Goal: Transaction & Acquisition: Purchase product/service

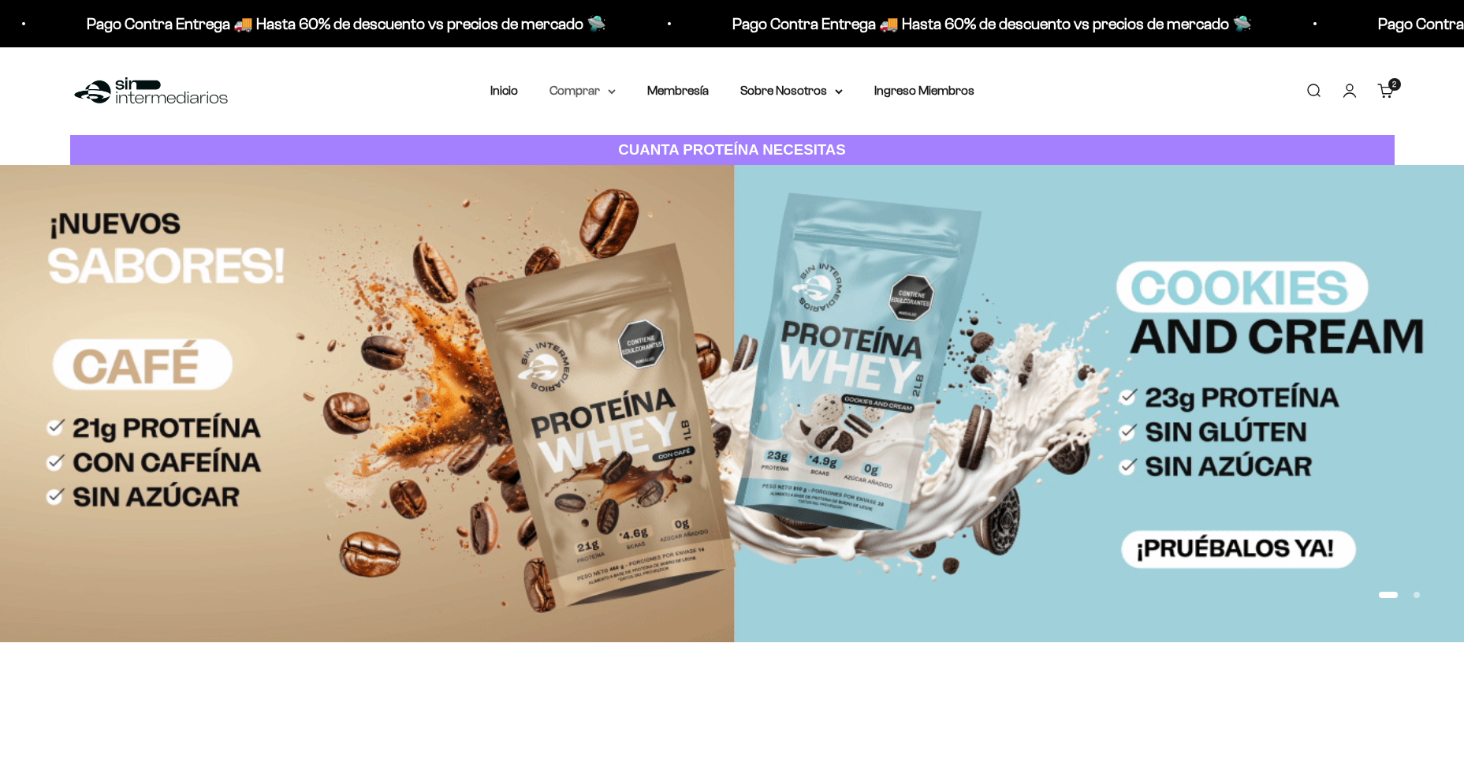
click at [597, 91] on summary "Comprar" at bounding box center [583, 90] width 66 height 21
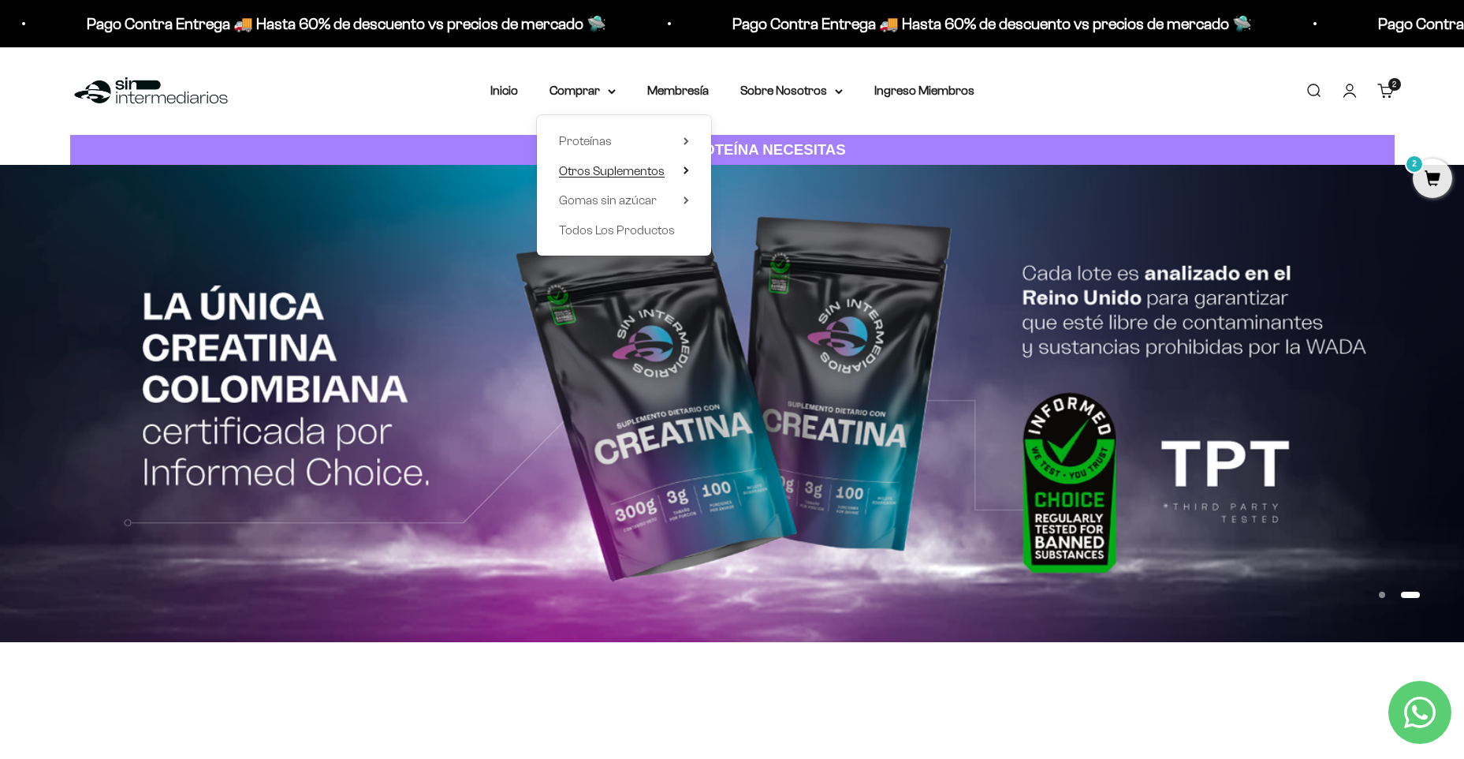
drag, startPoint x: 620, startPoint y: 145, endPoint x: 629, endPoint y: 173, distance: 29.2
click at [0, 0] on ul "Proteínas Ver Todos Whey Iso Vegan Pancakes Pre-Entreno" at bounding box center [0, 0] width 0 height 0
click at [629, 173] on span "Otros Suplementos" at bounding box center [612, 170] width 106 height 13
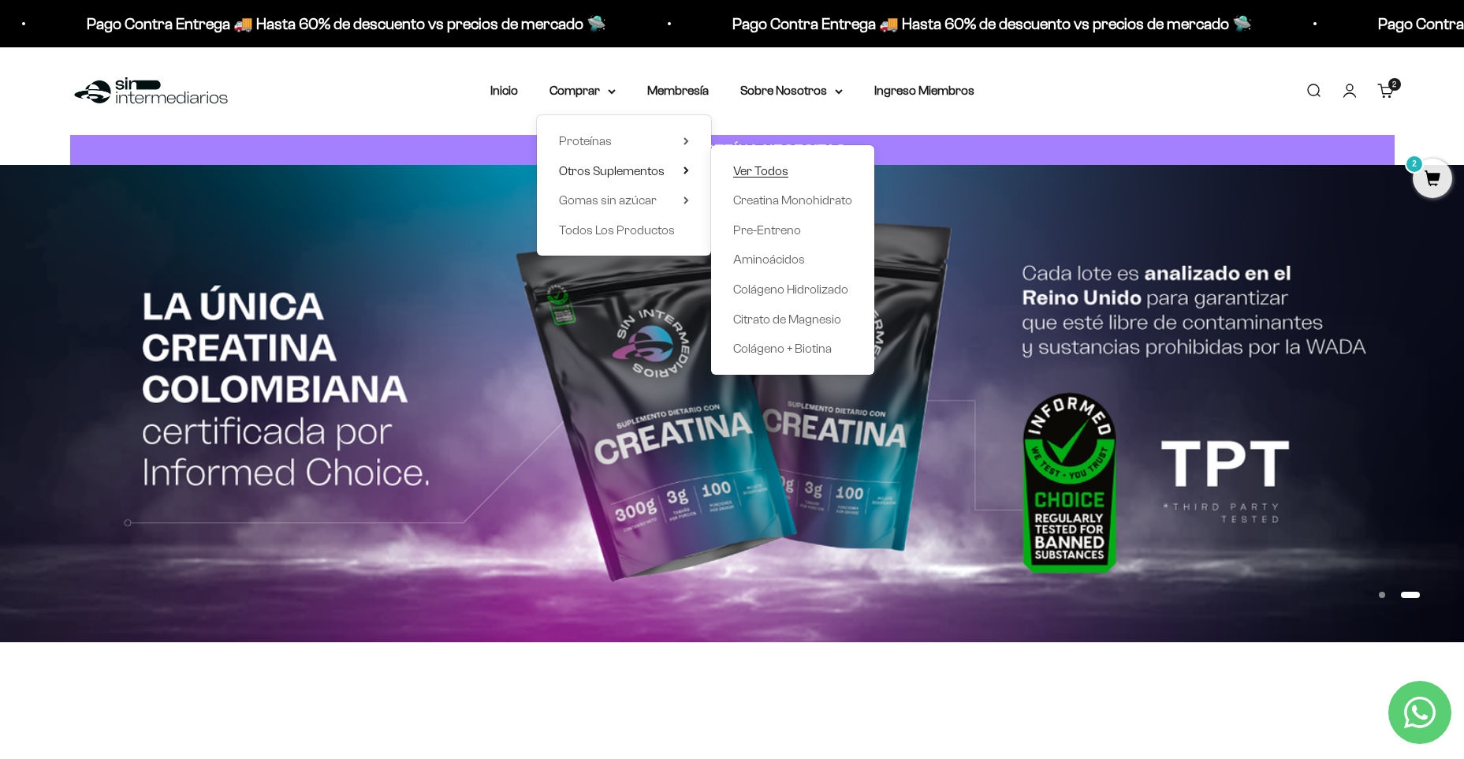
click at [770, 171] on span "Ver Todos" at bounding box center [760, 170] width 55 height 13
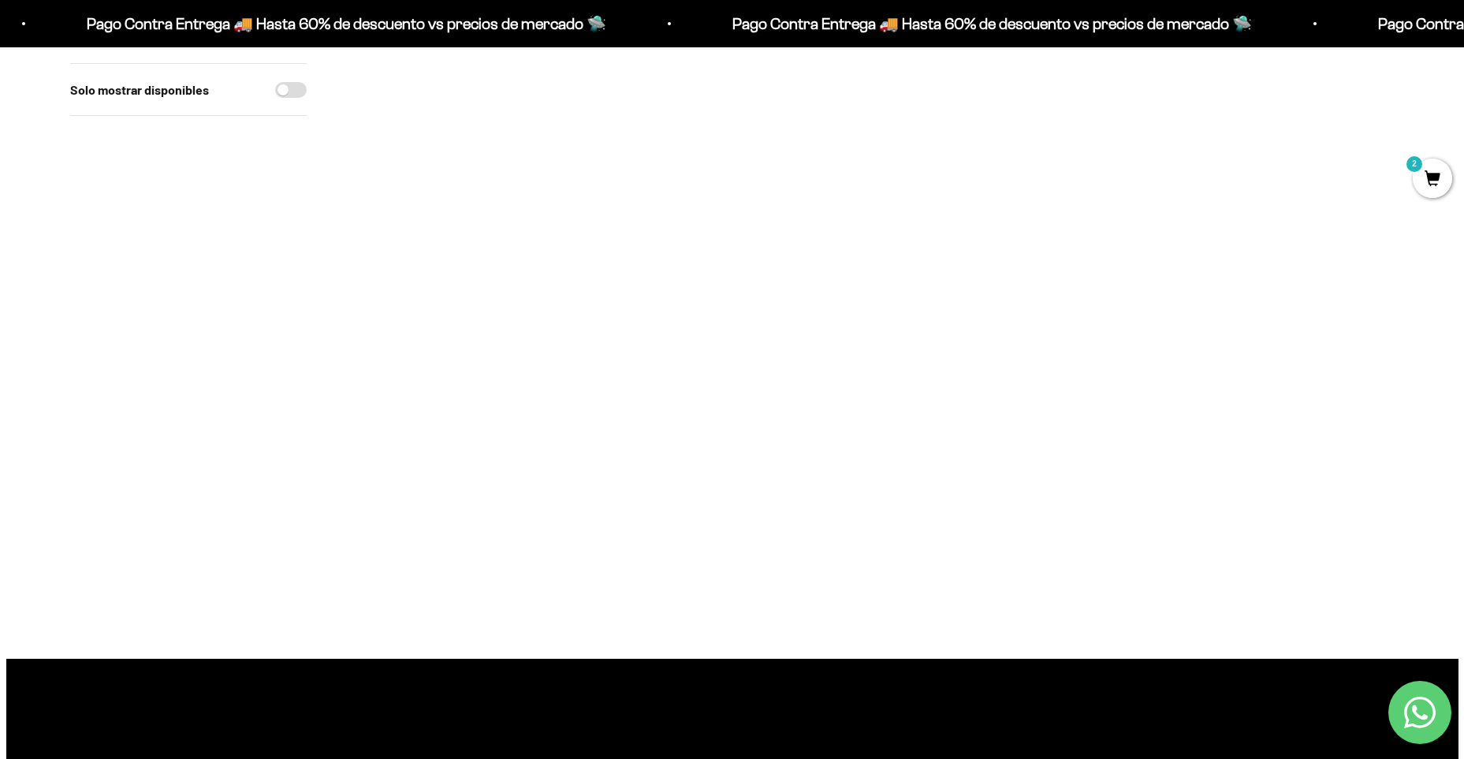
scroll to position [158, 0]
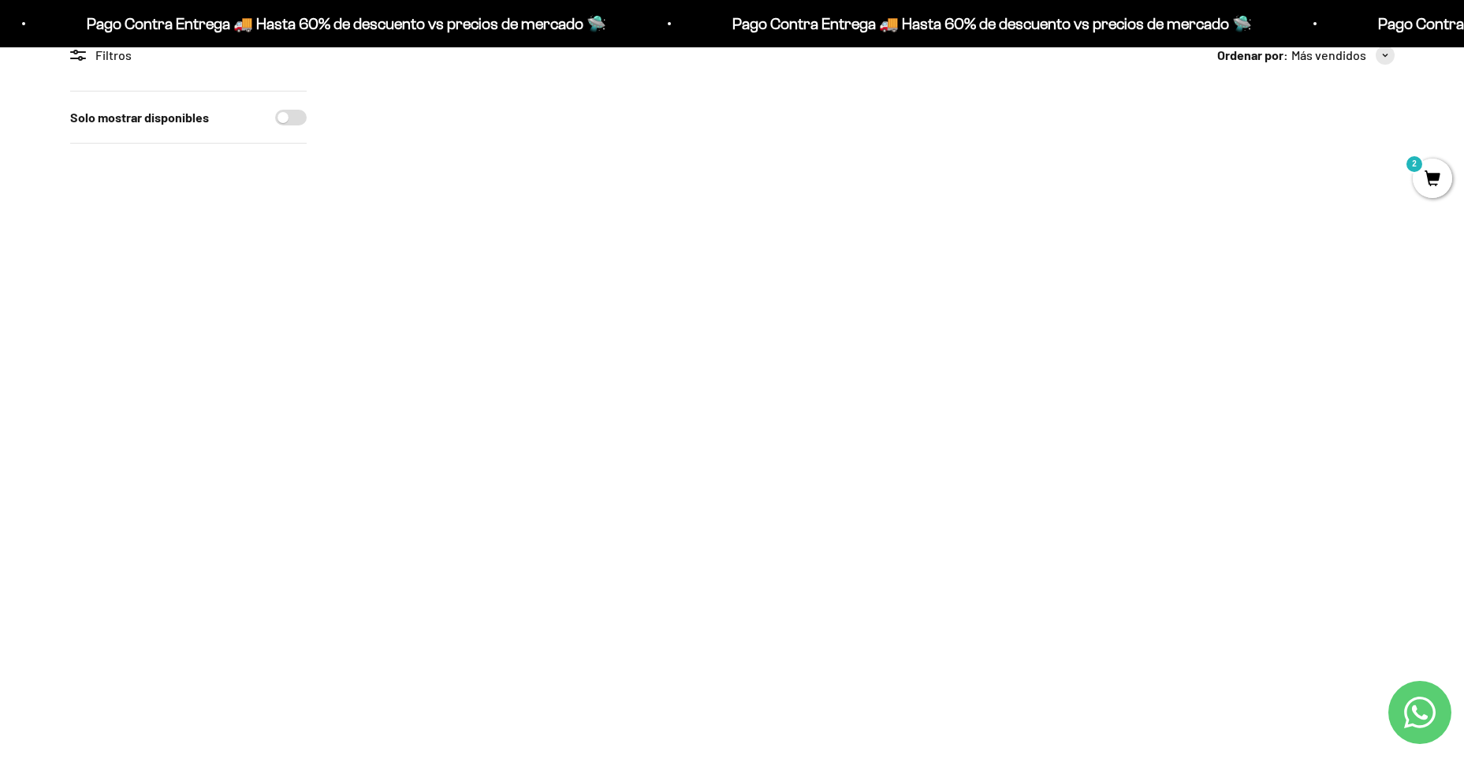
click at [449, 225] on img at bounding box center [442, 188] width 195 height 195
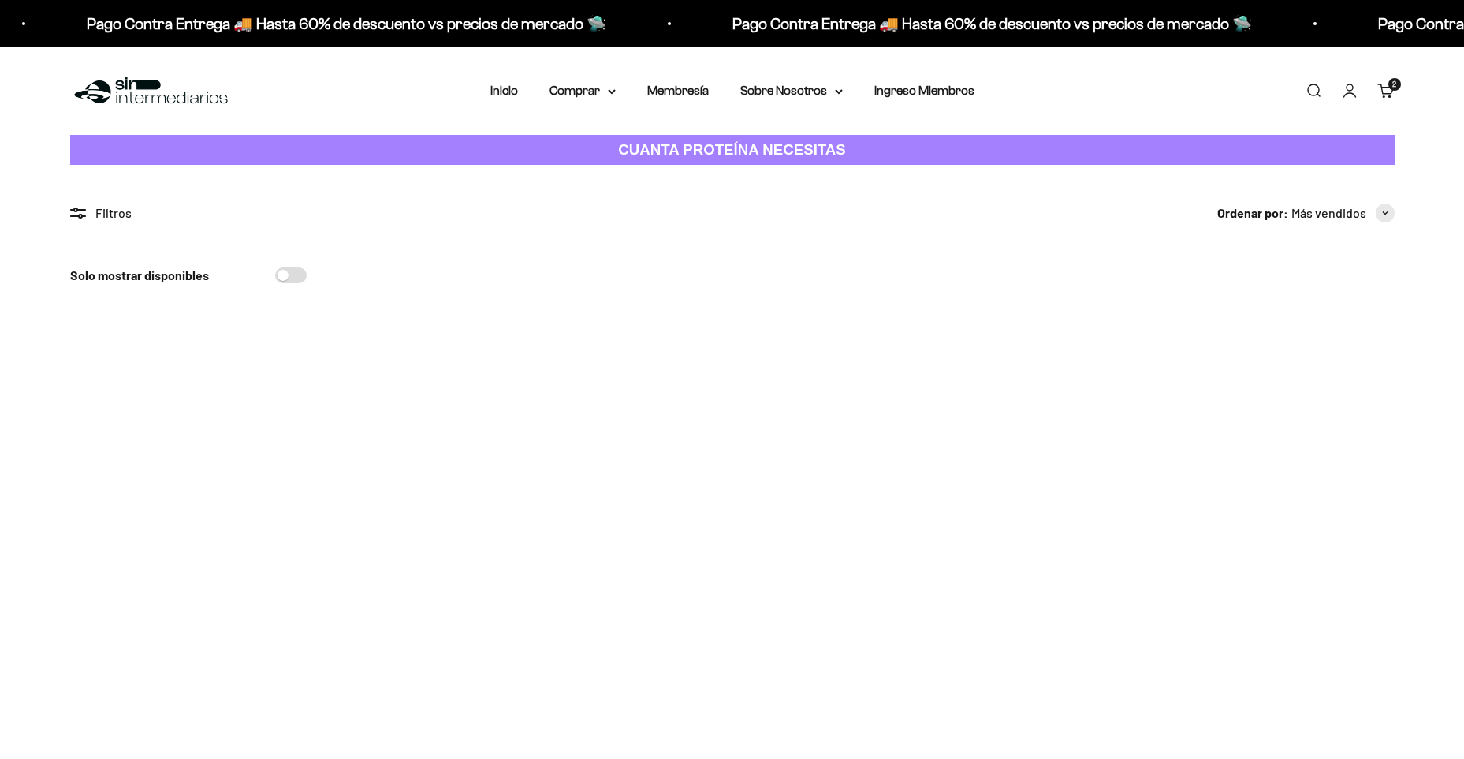
scroll to position [158, 0]
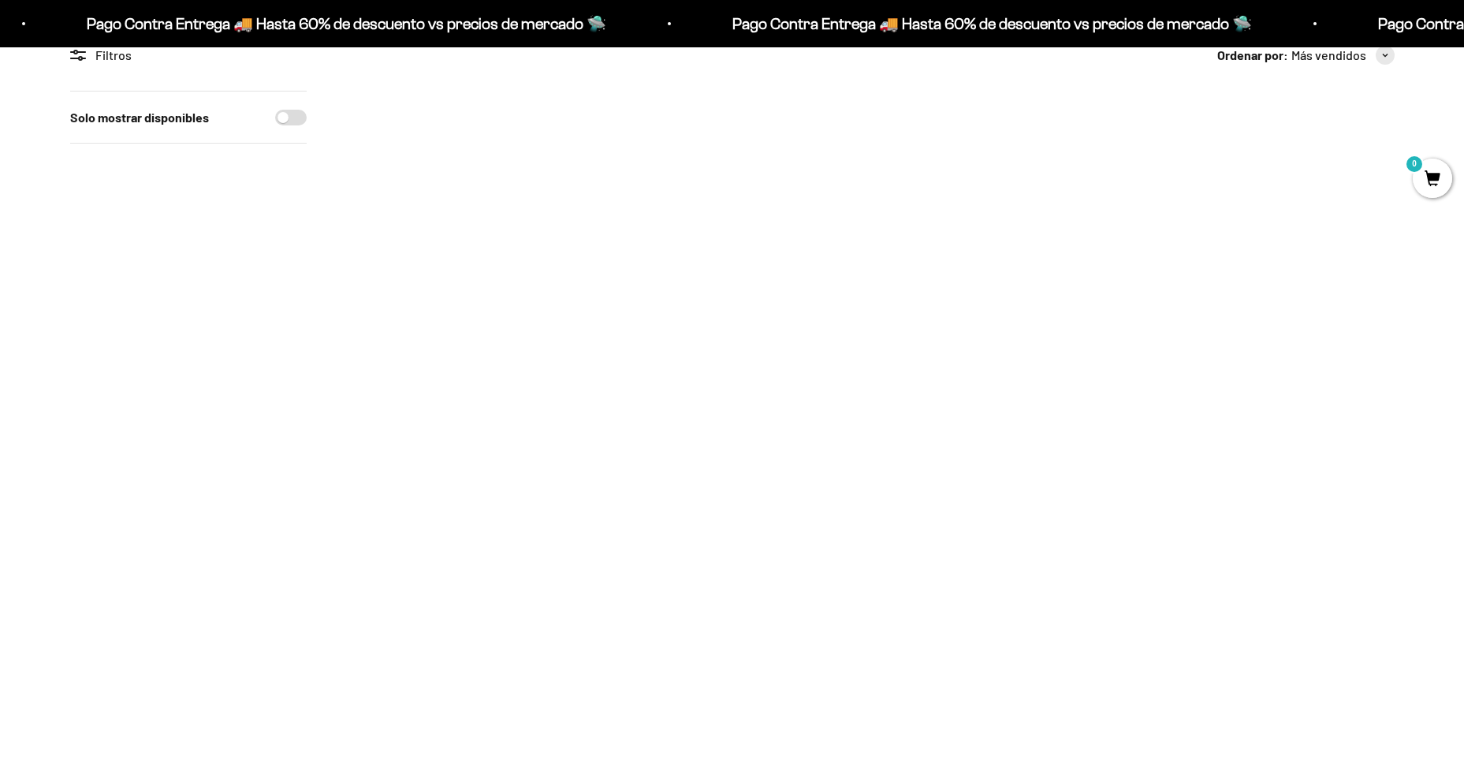
click at [472, 553] on img at bounding box center [442, 521] width 195 height 195
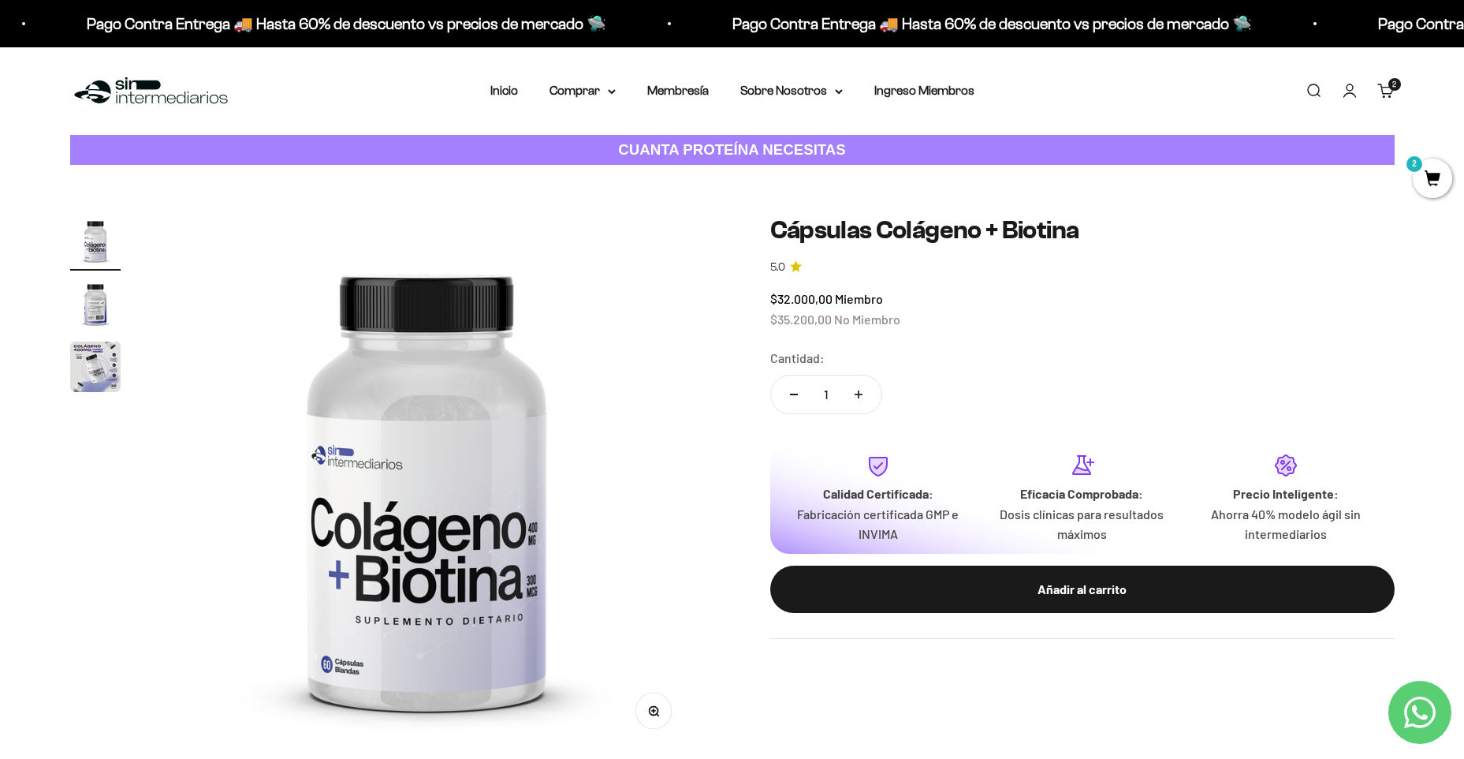
click at [860, 394] on icon "Aumentar cantidad" at bounding box center [859, 394] width 8 height 0
click at [797, 396] on button "Reducir cantidad" at bounding box center [794, 394] width 46 height 38
type input "1"
click at [83, 289] on img "Ir al artículo 2" at bounding box center [95, 303] width 50 height 50
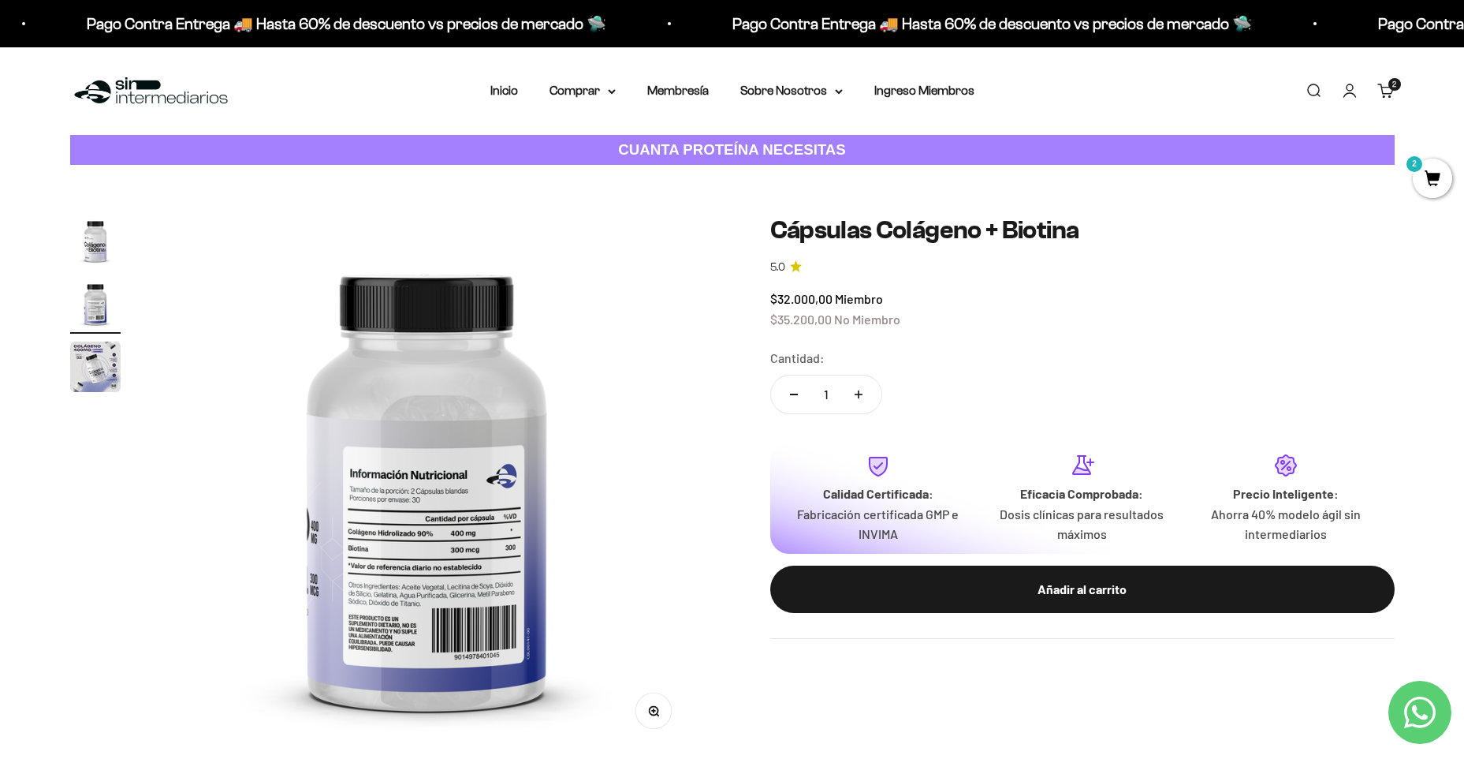
click at [84, 252] on img "Ir al artículo 1" at bounding box center [95, 240] width 50 height 50
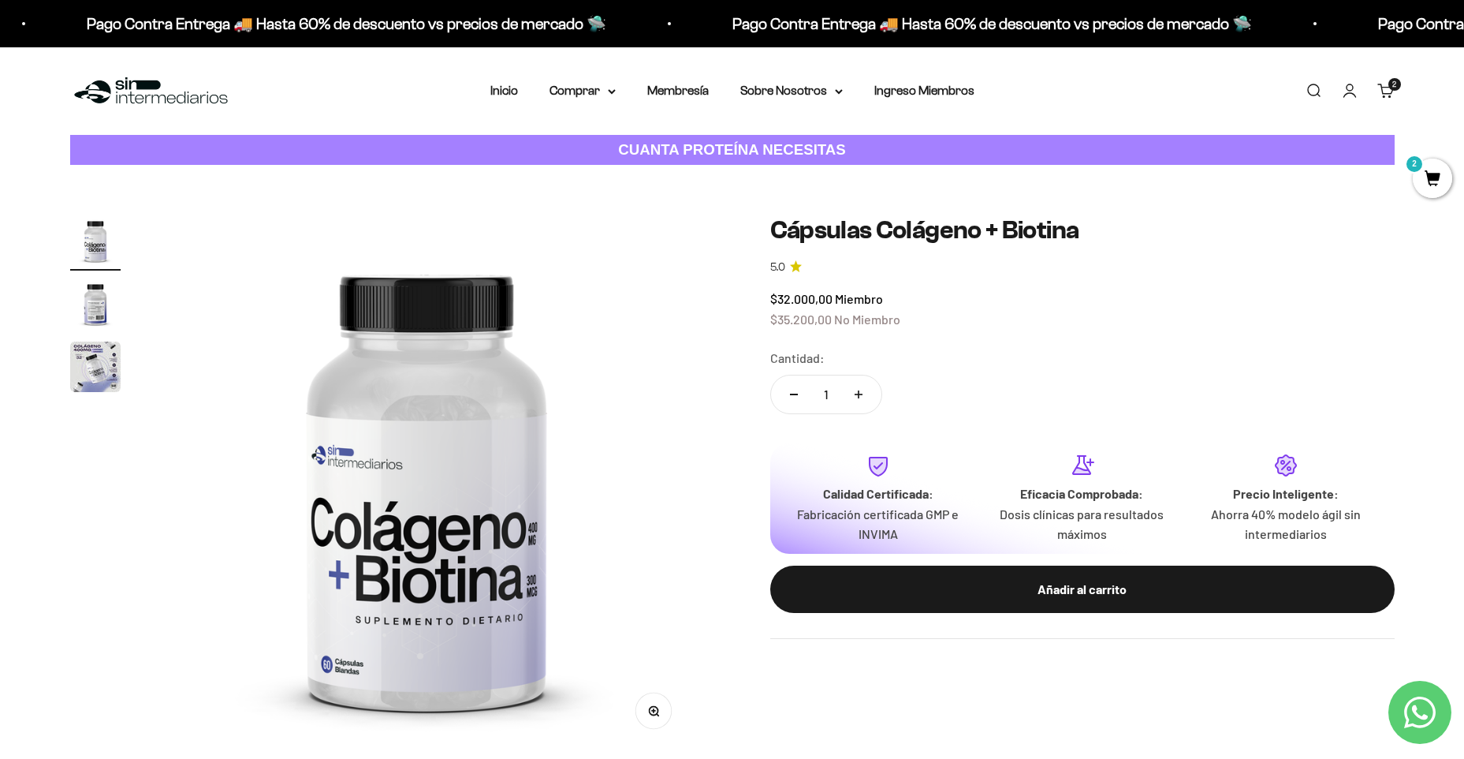
click at [105, 309] on img "Ir al artículo 2" at bounding box center [95, 303] width 50 height 50
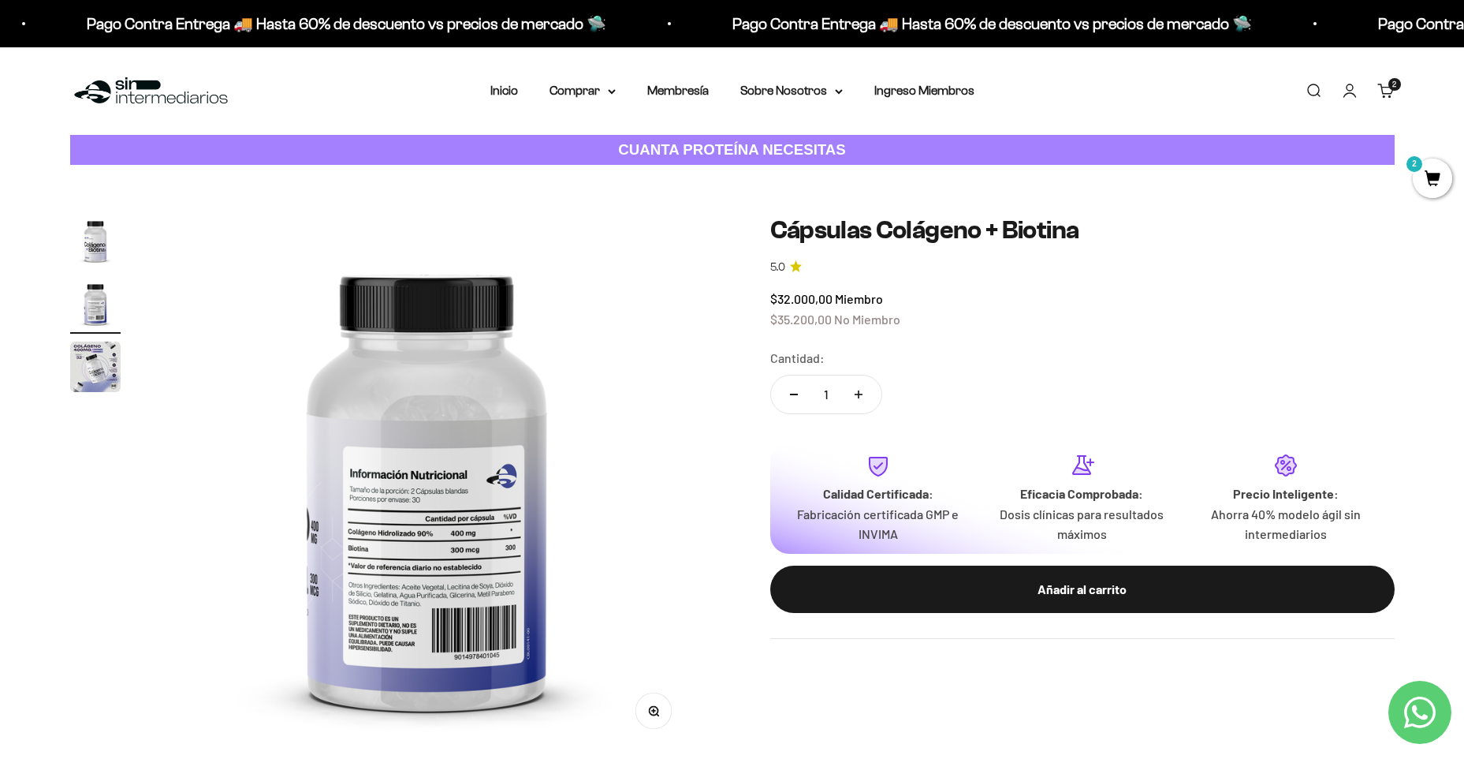
click at [105, 364] on img "Ir al artículo 3" at bounding box center [95, 366] width 50 height 50
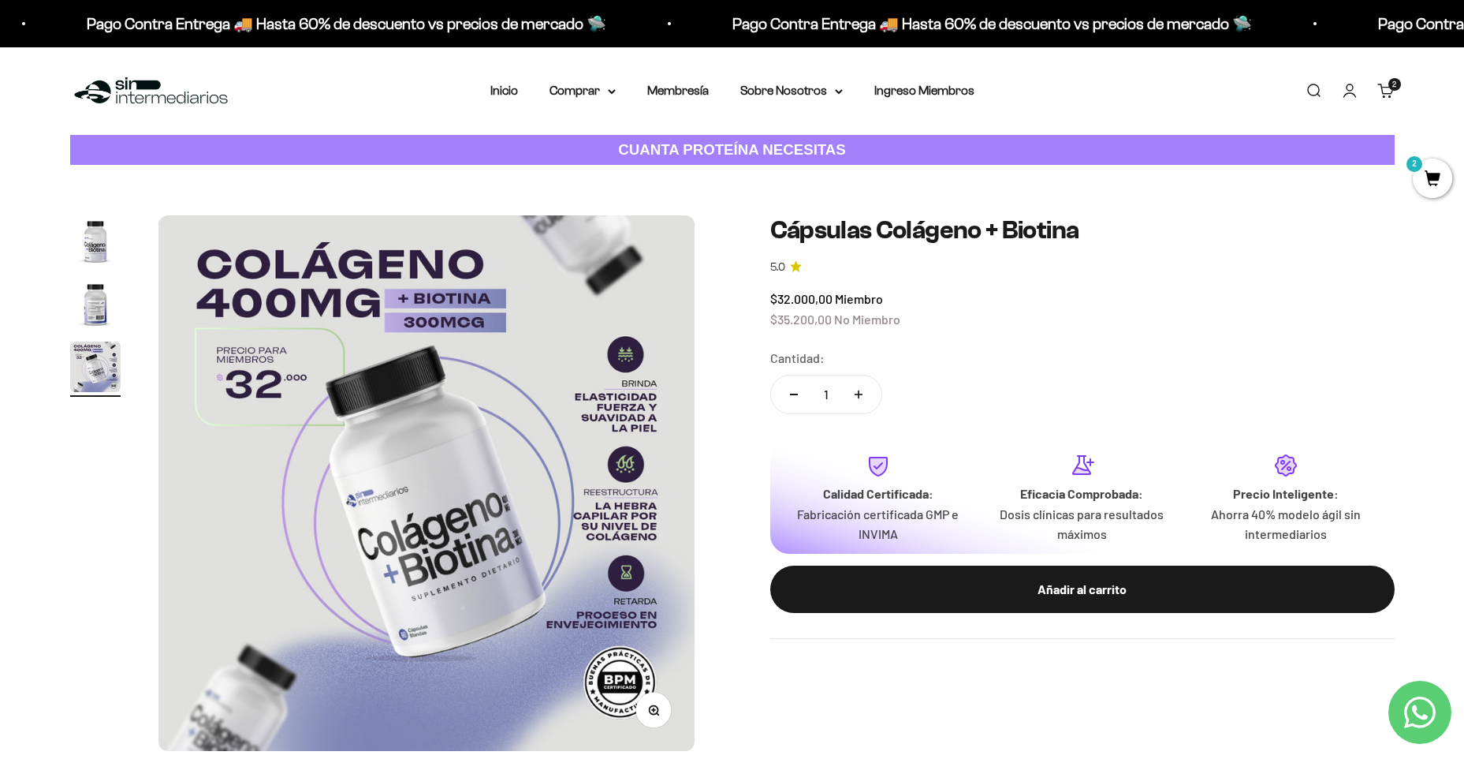
click at [103, 301] on img "Ir al artículo 2" at bounding box center [95, 303] width 50 height 50
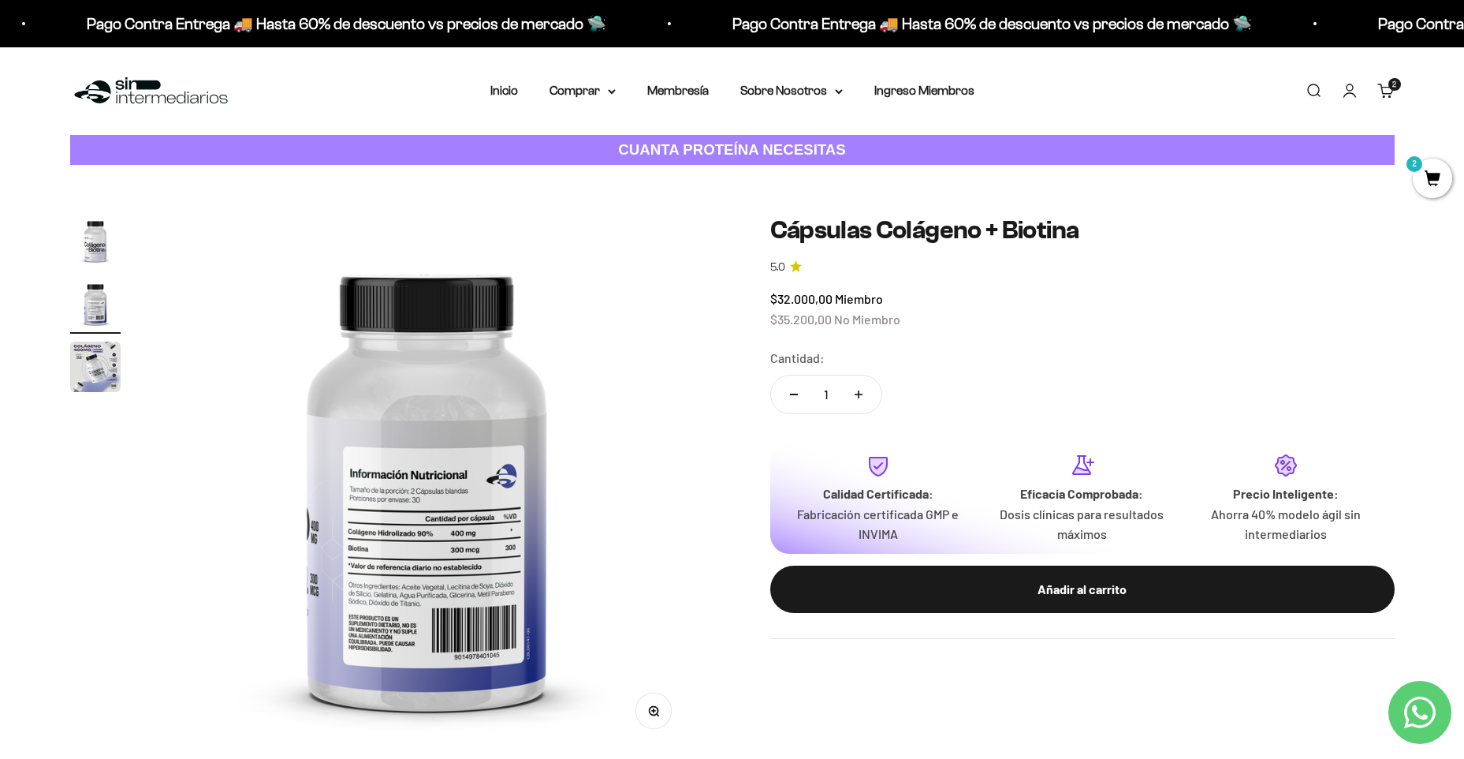
click at [101, 354] on img "Ir al artículo 3" at bounding box center [95, 366] width 50 height 50
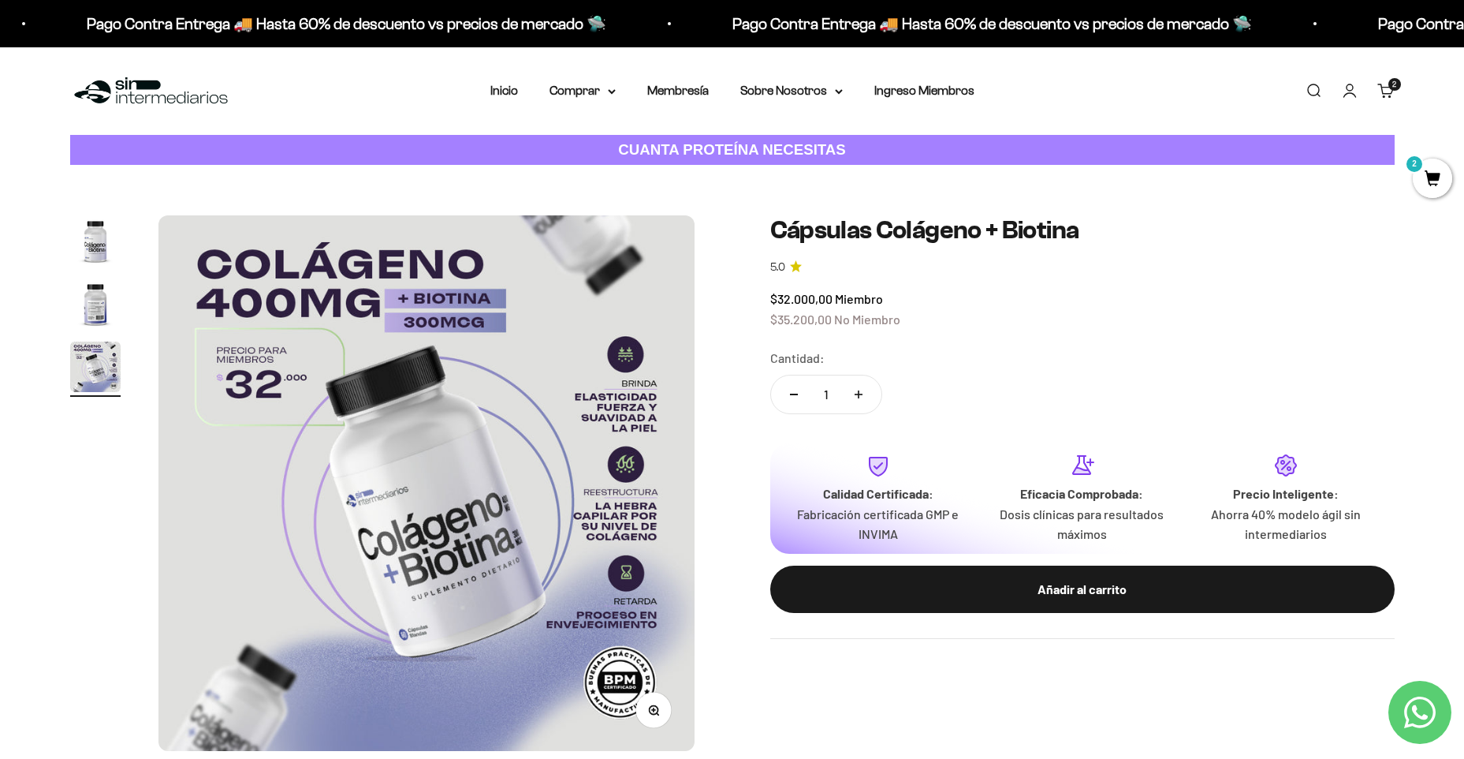
click at [97, 237] on img "Ir al artículo 1" at bounding box center [95, 240] width 50 height 50
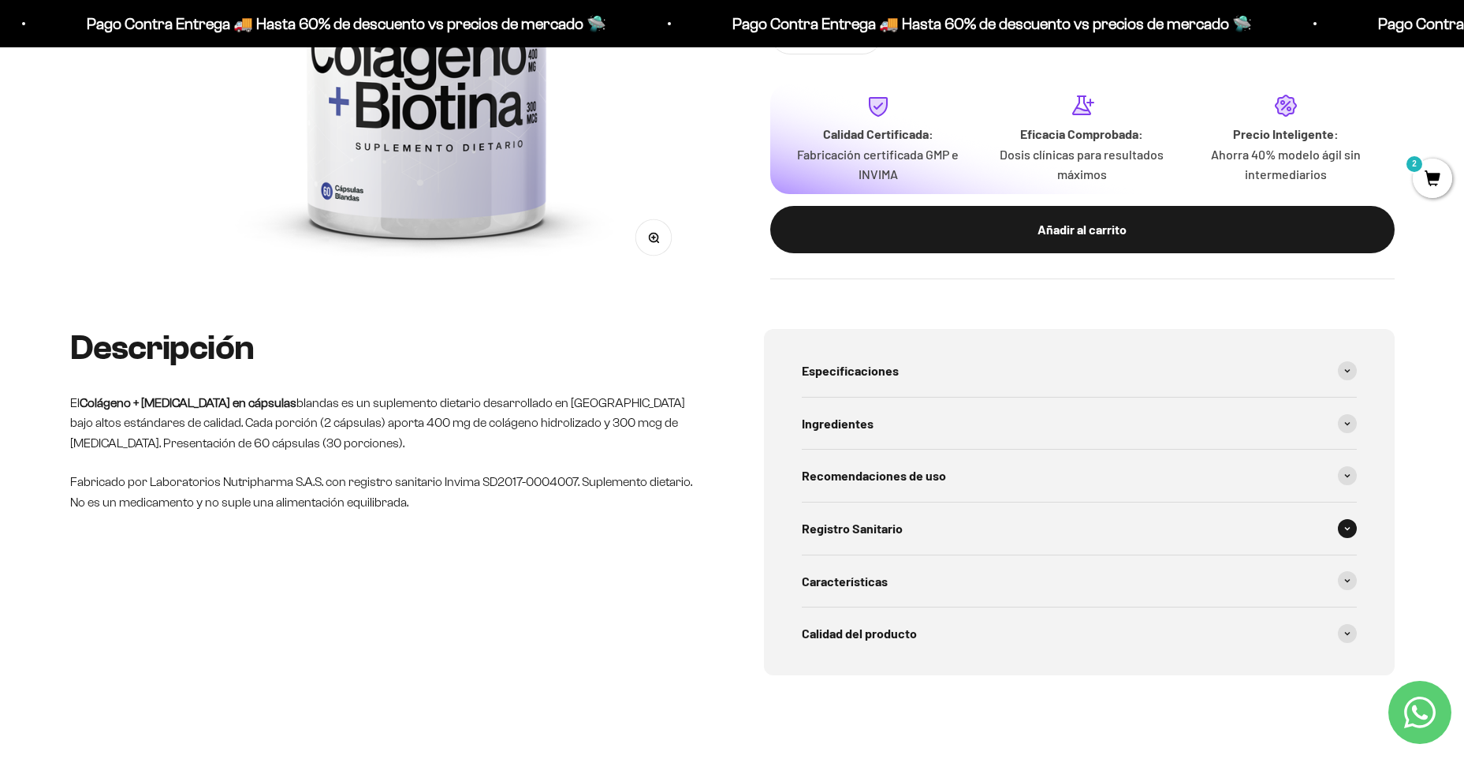
scroll to position [1183, 0]
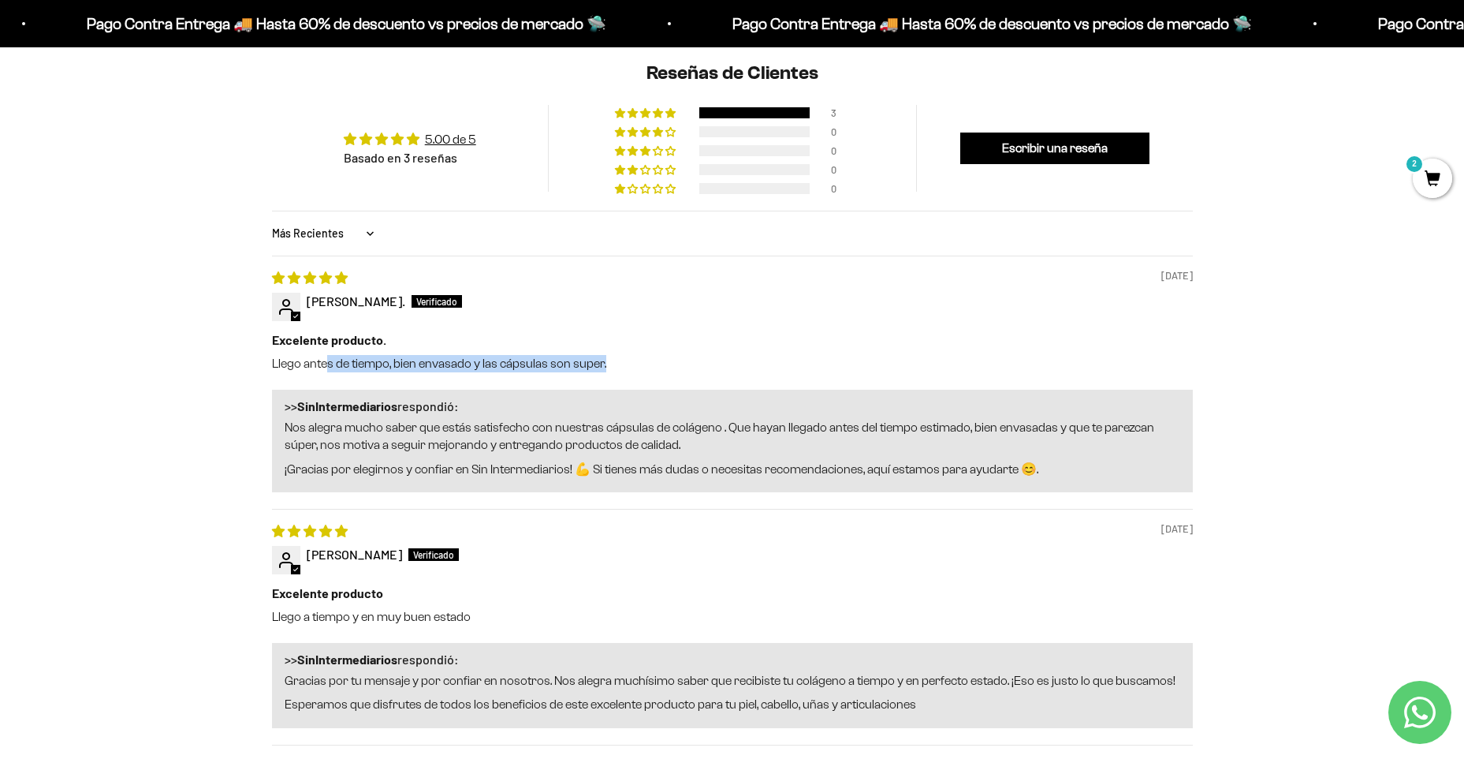
drag, startPoint x: 327, startPoint y: 364, endPoint x: 771, endPoint y: 364, distance: 444.0
click at [771, 364] on p "Llego antes de tiempo, bien envasado y las cápsulas son super." at bounding box center [732, 363] width 921 height 17
drag, startPoint x: 269, startPoint y: 625, endPoint x: 722, endPoint y: 621, distance: 453.5
click at [722, 621] on div "Reseñas de Clientes 5.00 de 5 Basado en 3 reseñas 3 0 0 0 0 Ver todas las reseñ…" at bounding box center [732, 528] width 946 height 975
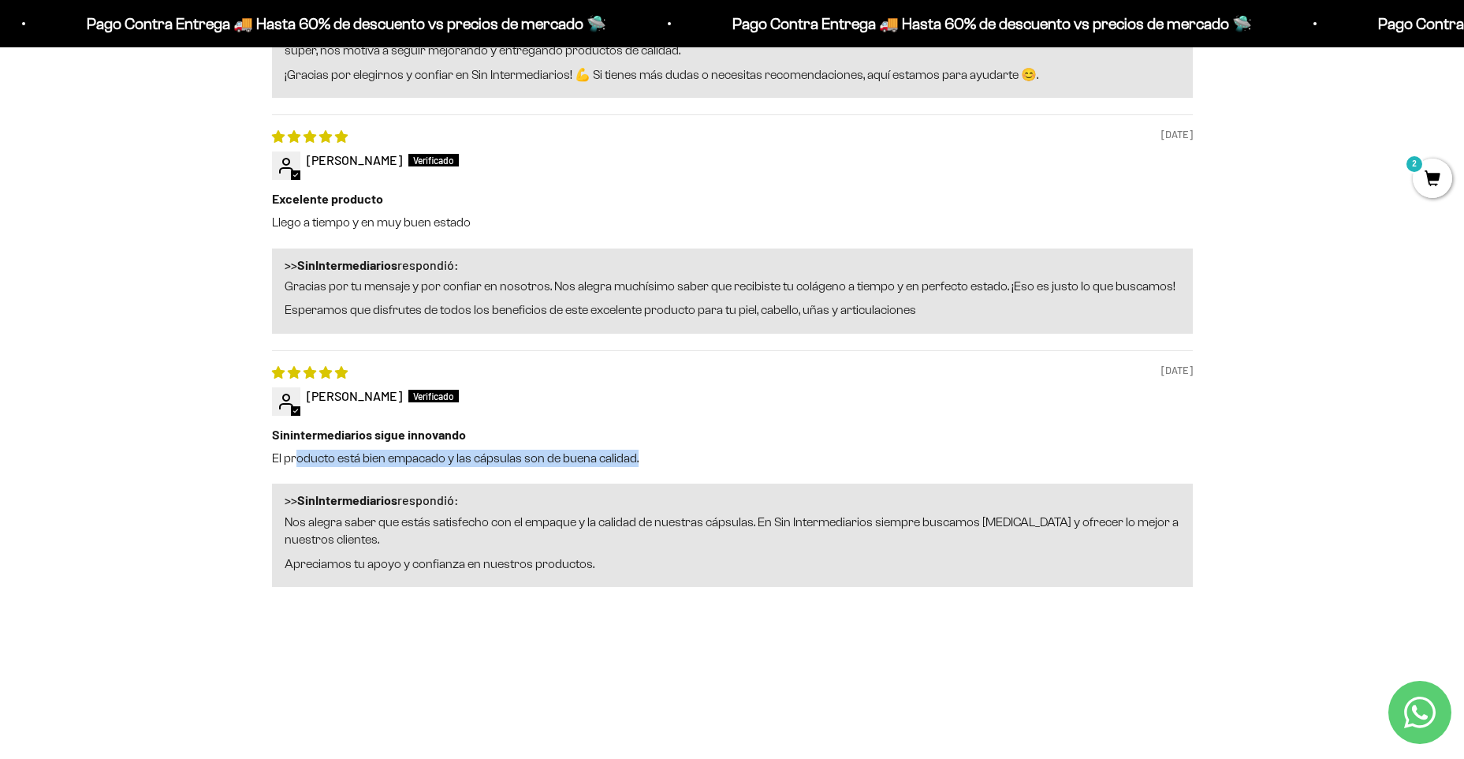
drag, startPoint x: 297, startPoint y: 462, endPoint x: 680, endPoint y: 459, distance: 382.5
click at [680, 459] on p "El producto está bien empacado y las cápsulas son de buena calidad." at bounding box center [732, 457] width 921 height 17
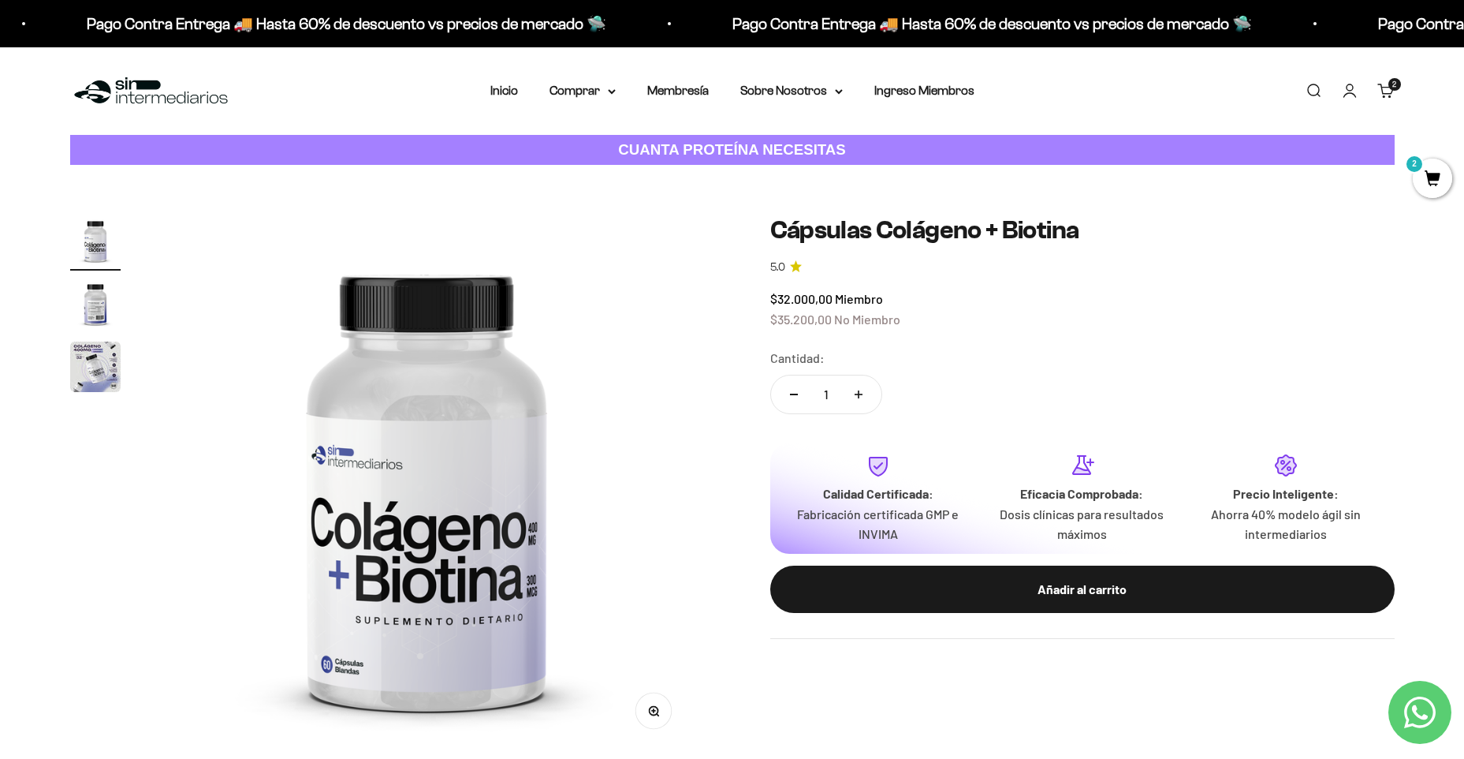
scroll to position [394, 0]
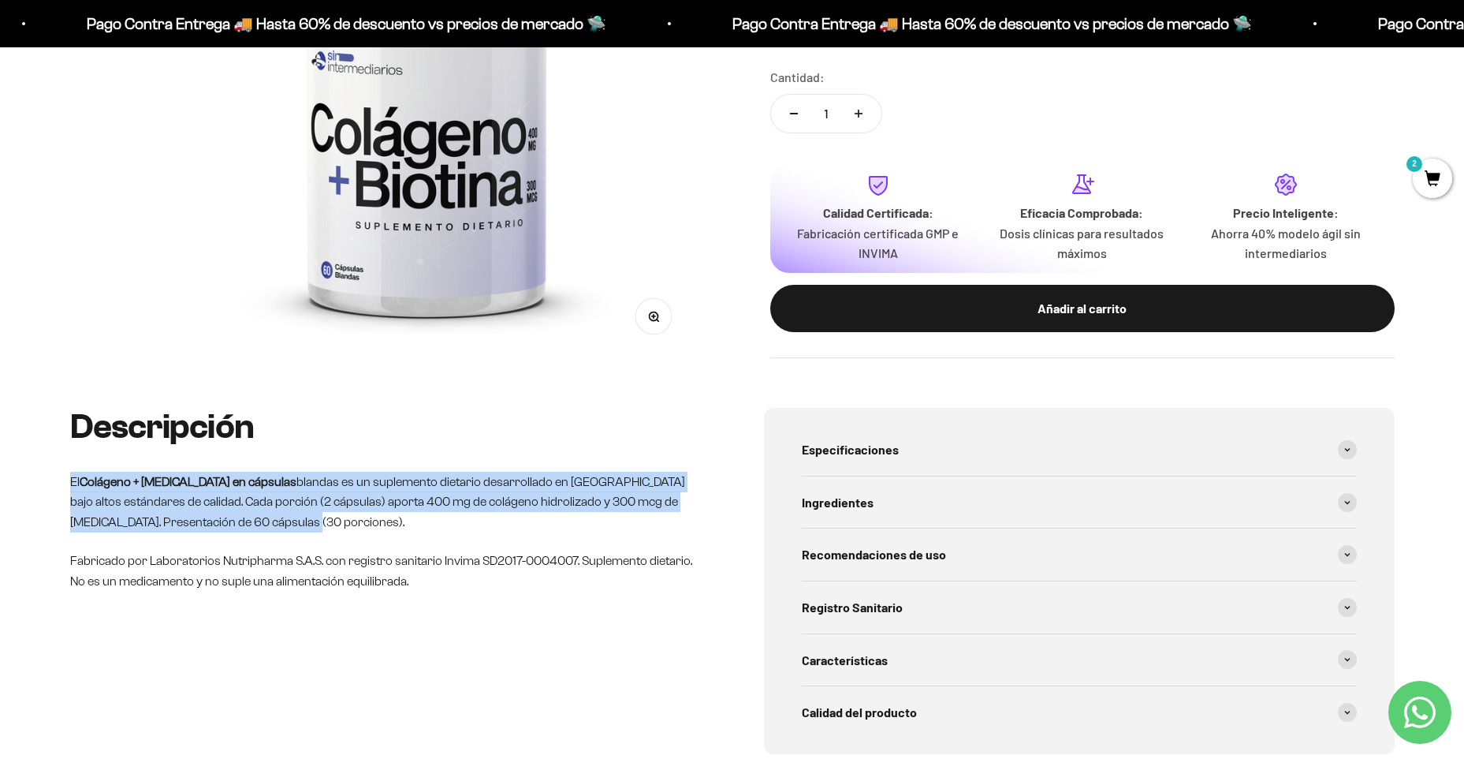
drag, startPoint x: 196, startPoint y: 525, endPoint x: 65, endPoint y: 476, distance: 139.3
click at [65, 476] on div "Descripción El Colágeno + Biotina en cápsulas blandas es un suplemento dietario…" at bounding box center [732, 619] width 1464 height 422
drag, startPoint x: 65, startPoint y: 476, endPoint x: 209, endPoint y: 527, distance: 152.4
click at [209, 527] on p "El Colágeno + Biotina en cápsulas blandas es un suplemento dietario desarrollad…" at bounding box center [385, 502] width 631 height 61
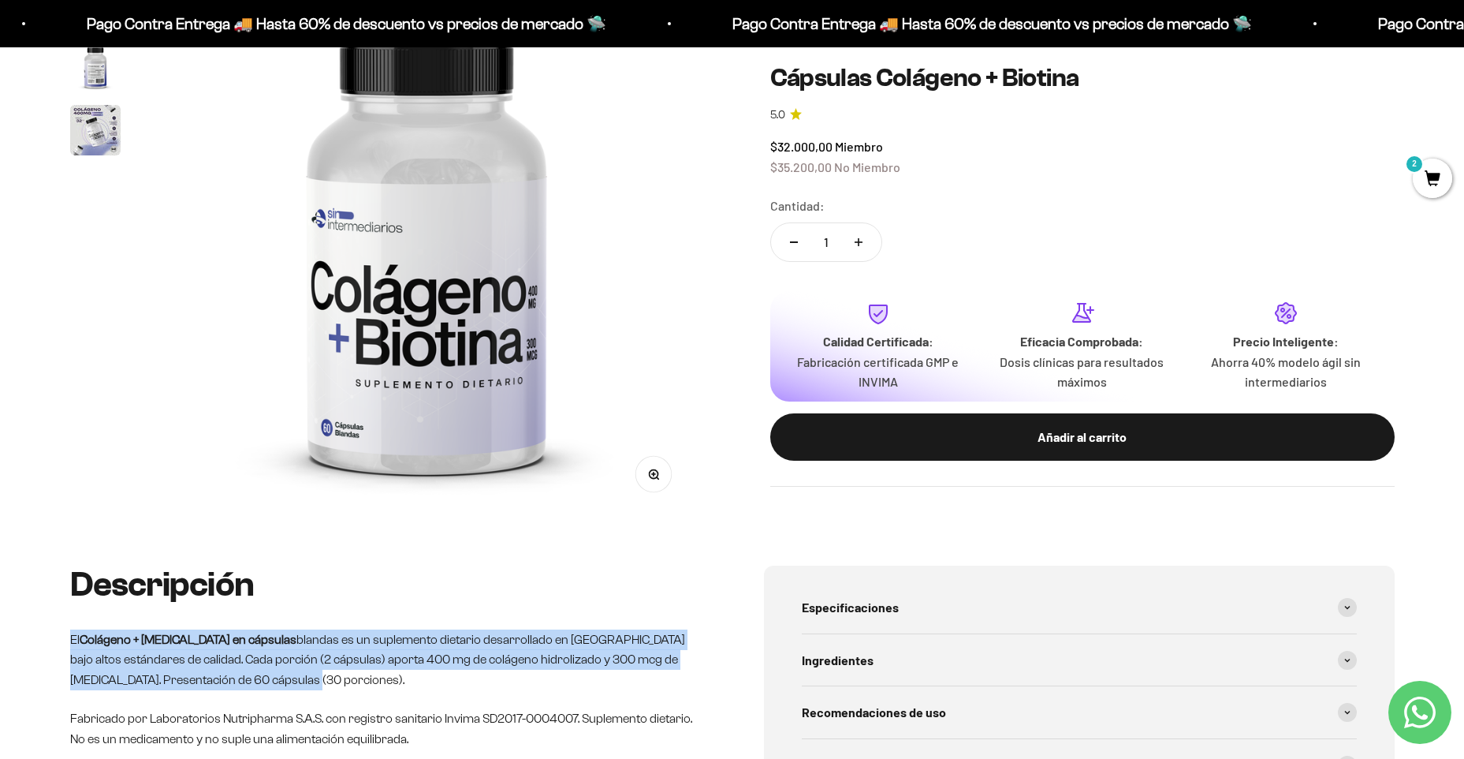
scroll to position [0, 0]
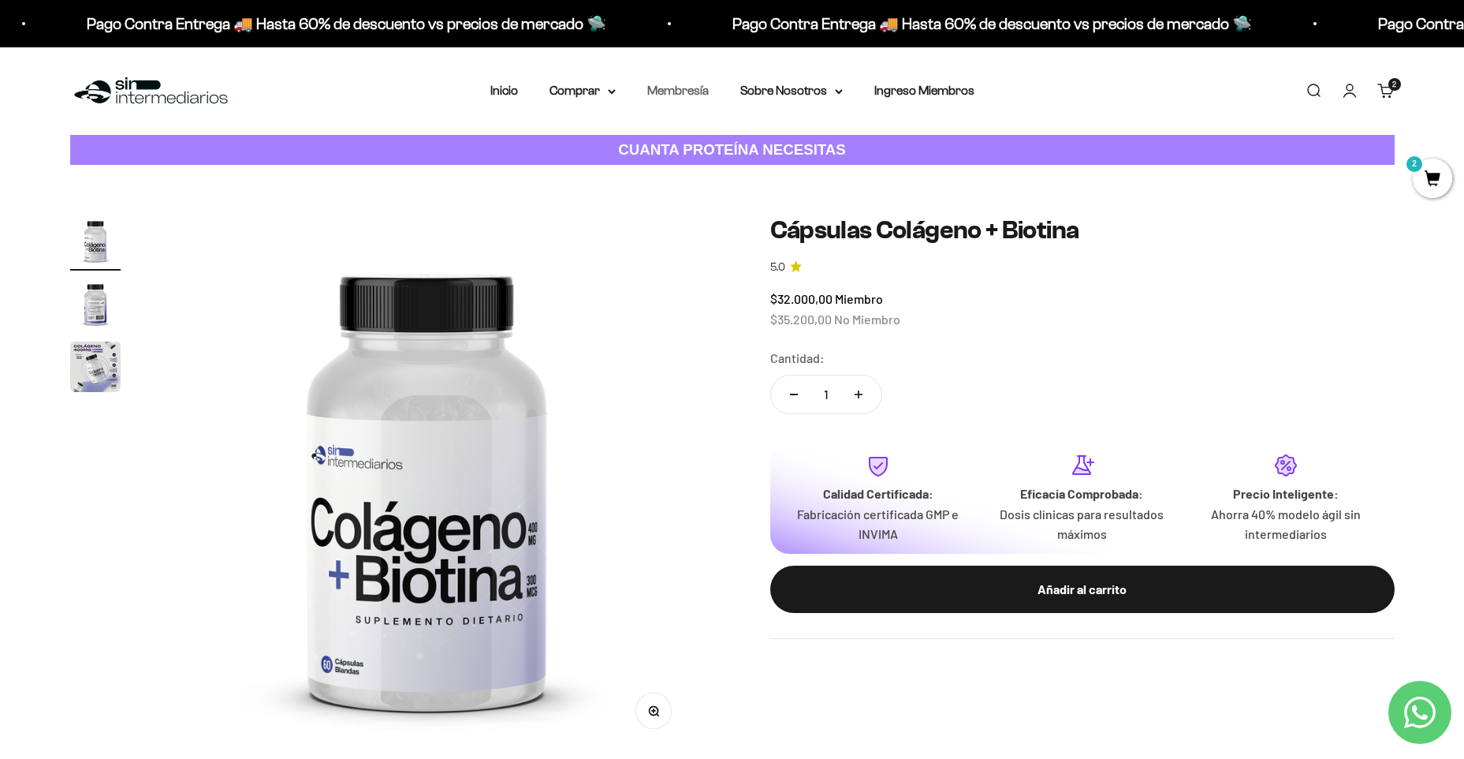
click at [676, 91] on link "Membresía" at bounding box center [678, 90] width 62 height 13
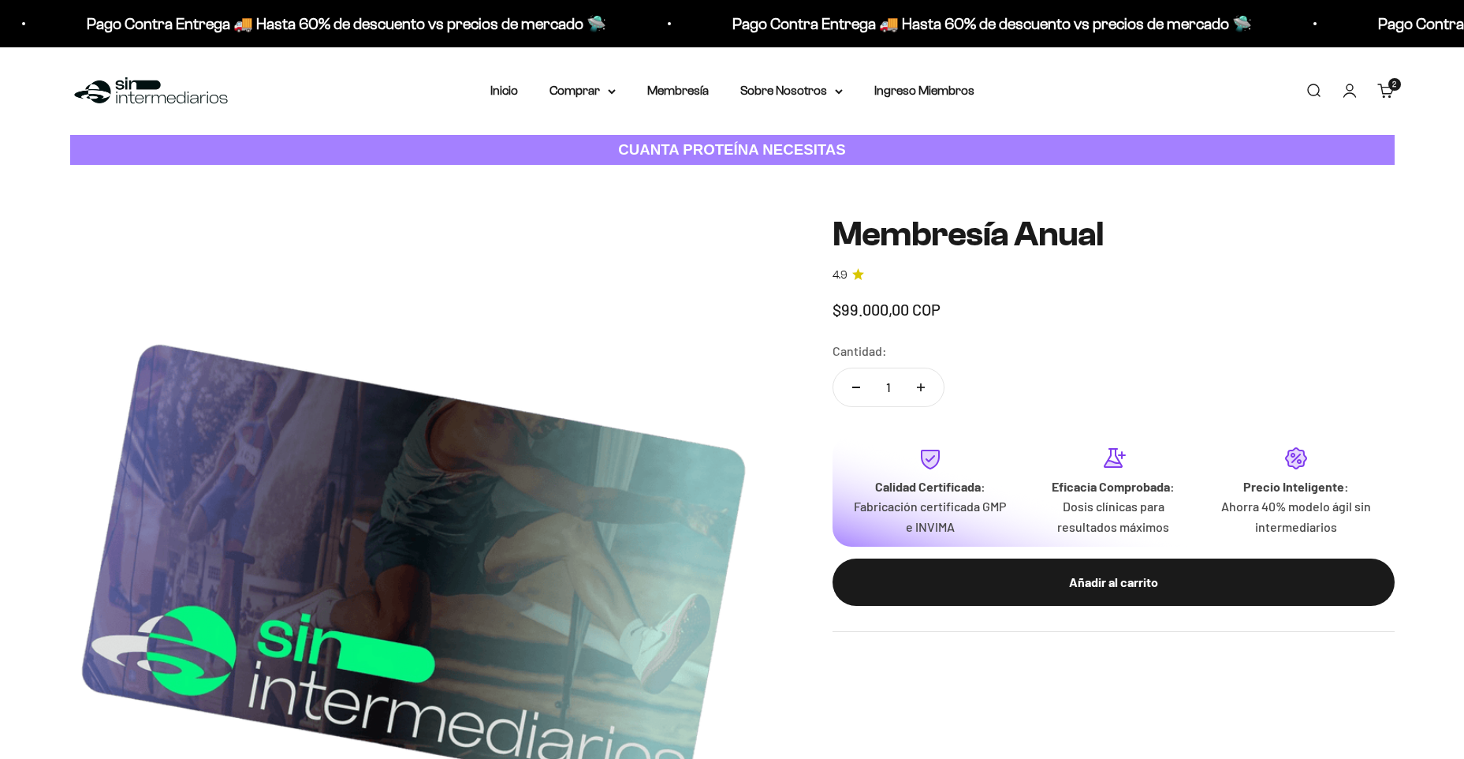
click at [821, 312] on div "Zoom Membresía Anual 4.9 Precio de oferta $99.000,00 COP Calidad de líder, prec…" at bounding box center [732, 558] width 1325 height 687
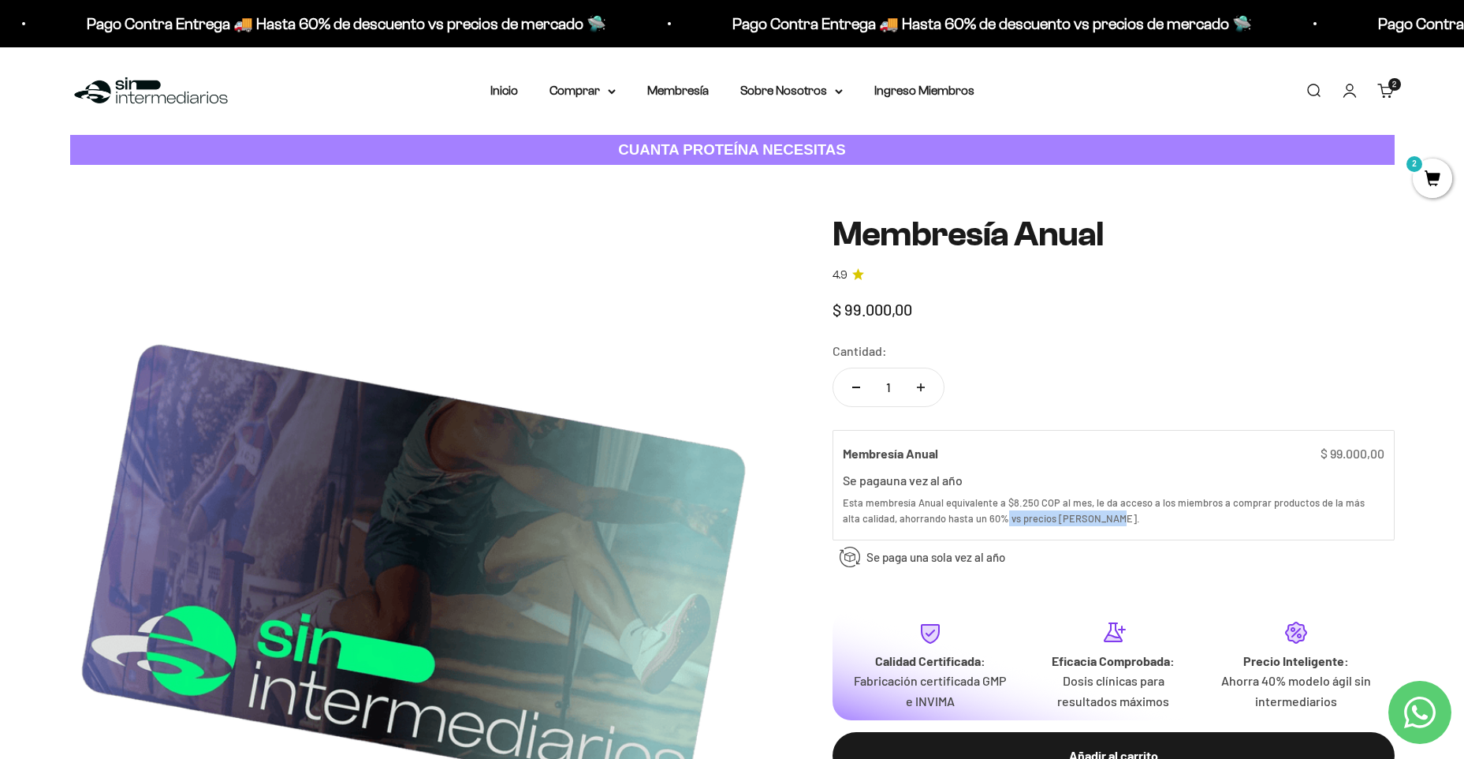
drag, startPoint x: 986, startPoint y: 519, endPoint x: 1092, endPoint y: 517, distance: 106.5
click at [1092, 517] on div "Esta membresía Anual equivalente a $8.250 COP al mes, le da acceso a los miembr…" at bounding box center [1114, 510] width 542 height 32
